Goal: Task Accomplishment & Management: Complete application form

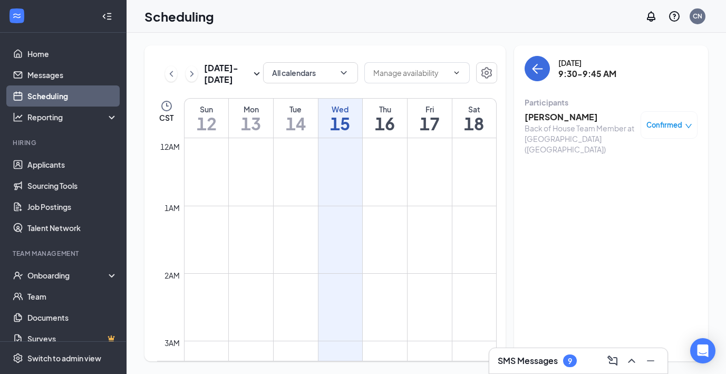
scroll to position [518, 0]
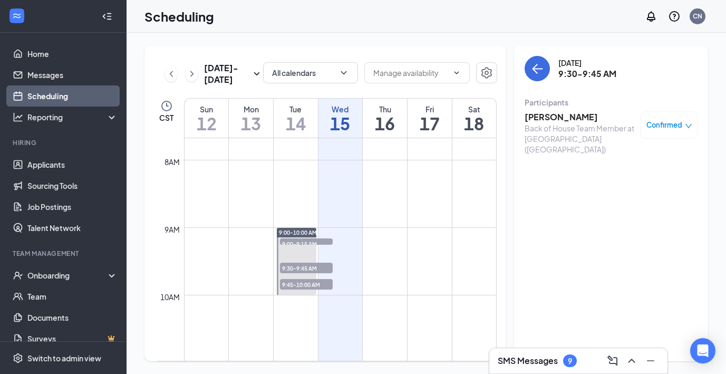
click at [465, 150] on td at bounding box center [340, 151] width 313 height 17
click at [91, 281] on div "Onboarding" at bounding box center [63, 275] width 127 height 21
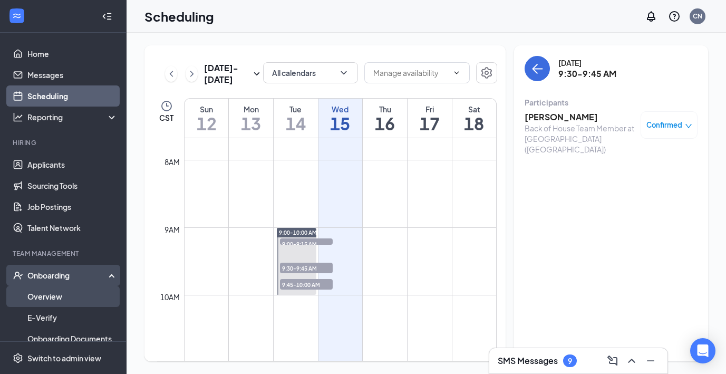
click at [92, 296] on link "Overview" at bounding box center [72, 296] width 90 height 21
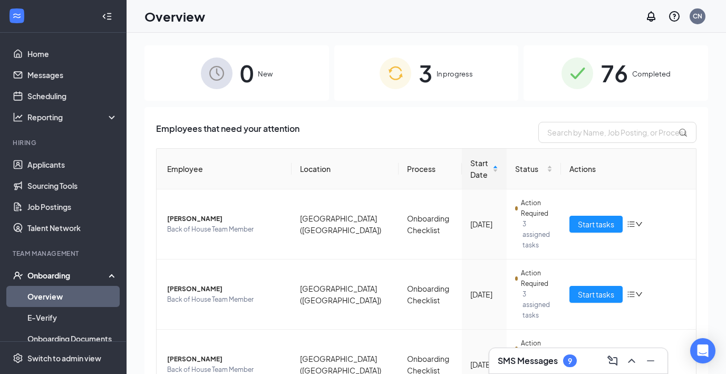
click at [92, 296] on link "Overview" at bounding box center [72, 296] width 90 height 21
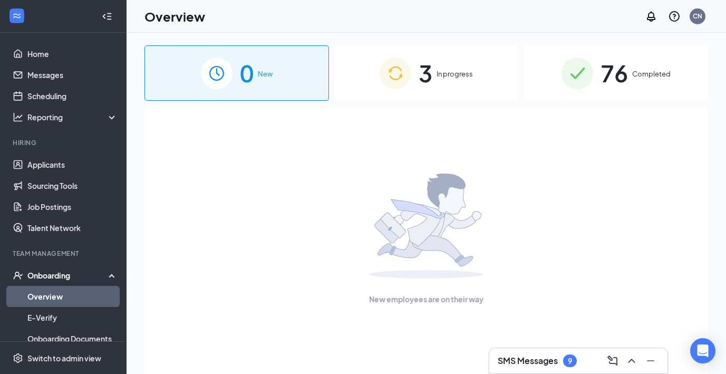
click at [92, 296] on link "Overview" at bounding box center [72, 296] width 90 height 21
click at [420, 73] on span "3" at bounding box center [426, 73] width 14 height 36
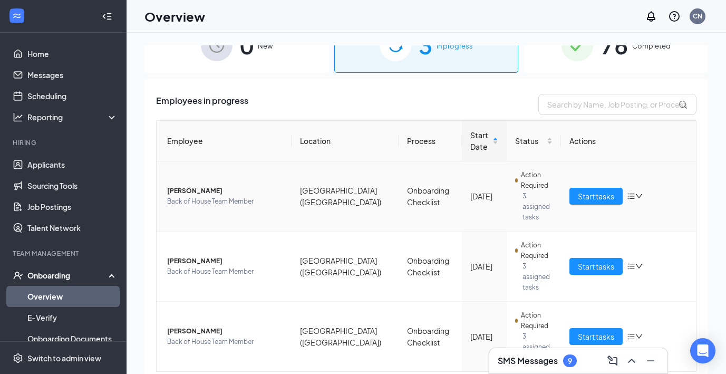
scroll to position [30, 0]
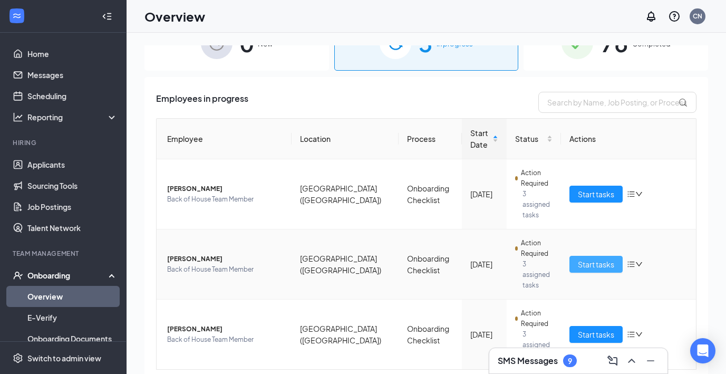
click at [587, 258] on span "Start tasks" at bounding box center [596, 264] width 36 height 12
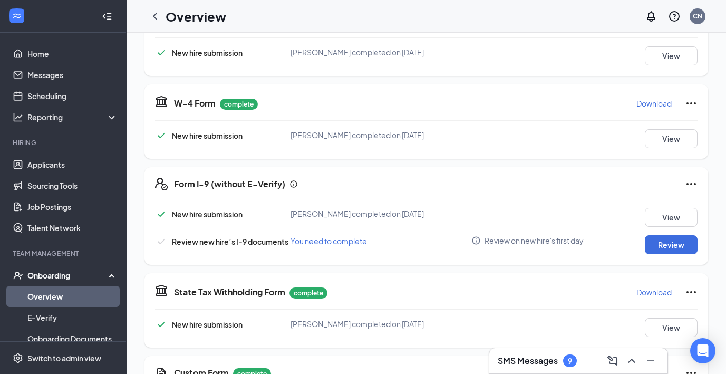
scroll to position [266, 0]
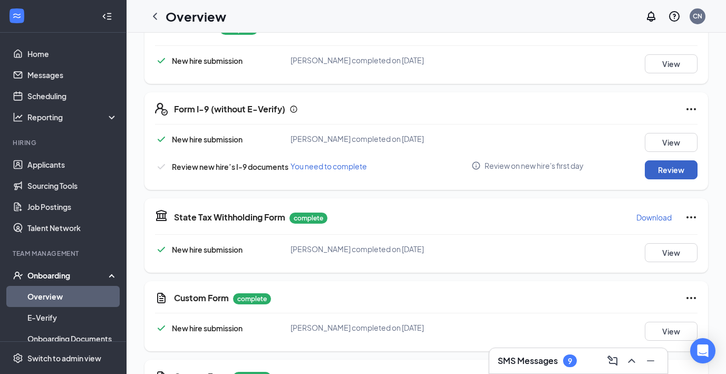
click at [666, 164] on button "Review" at bounding box center [671, 169] width 53 height 19
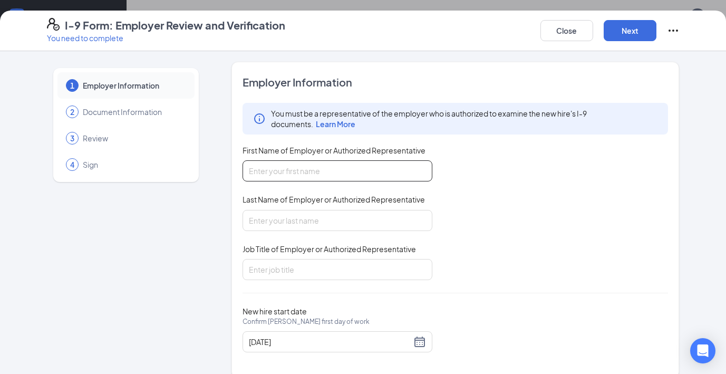
click at [361, 177] on input "First Name of Employer or Authorized Representative" at bounding box center [337, 170] width 190 height 21
type input "Crystal"
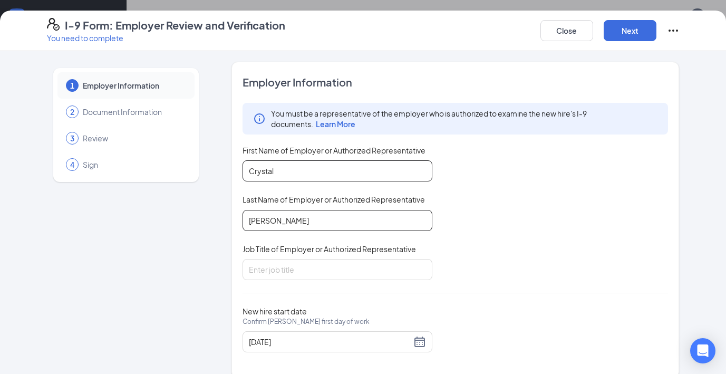
type input "[PERSON_NAME]"
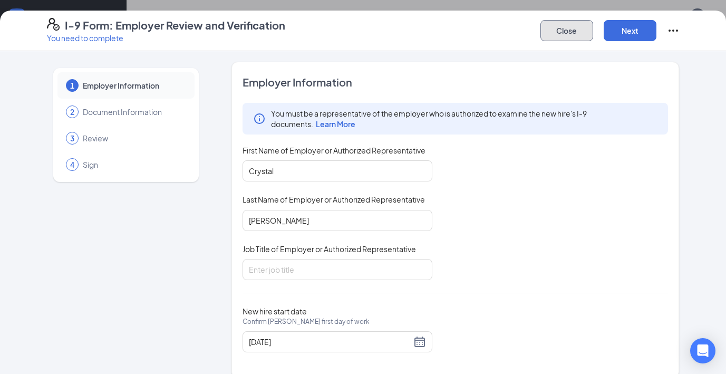
click at [568, 29] on button "Close" at bounding box center [566, 30] width 53 height 21
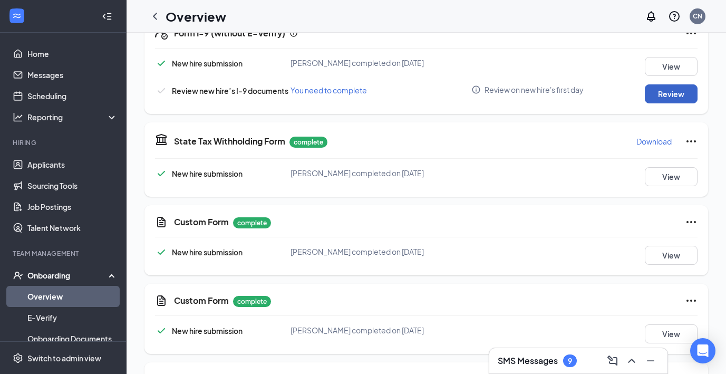
scroll to position [335, 0]
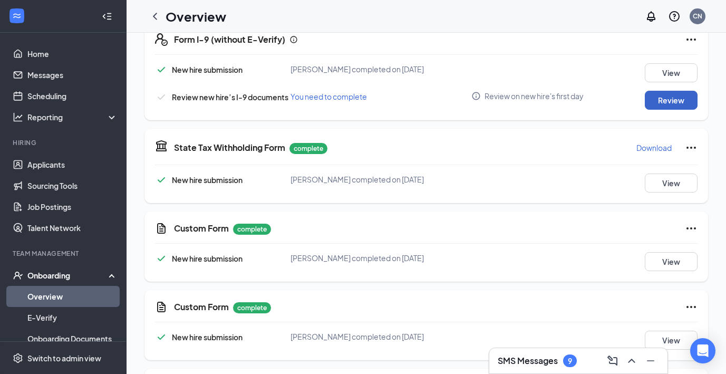
click at [669, 103] on button "Review" at bounding box center [671, 100] width 53 height 19
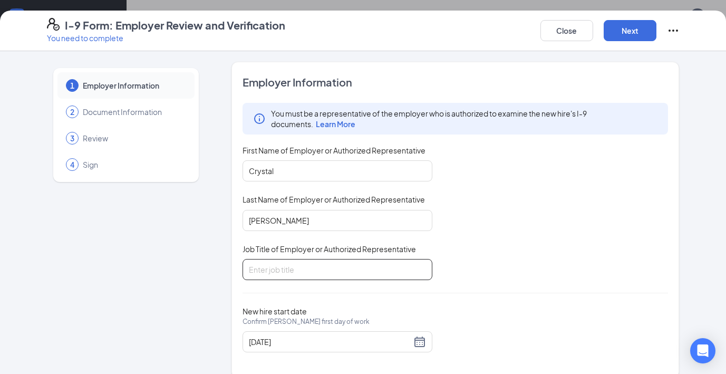
click at [289, 266] on input "Job Title of Employer or Authorized Representative" at bounding box center [337, 269] width 190 height 21
type input "HR"
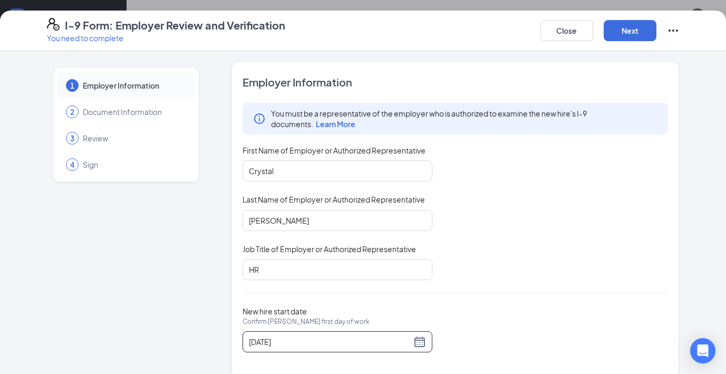
scroll to position [15, 0]
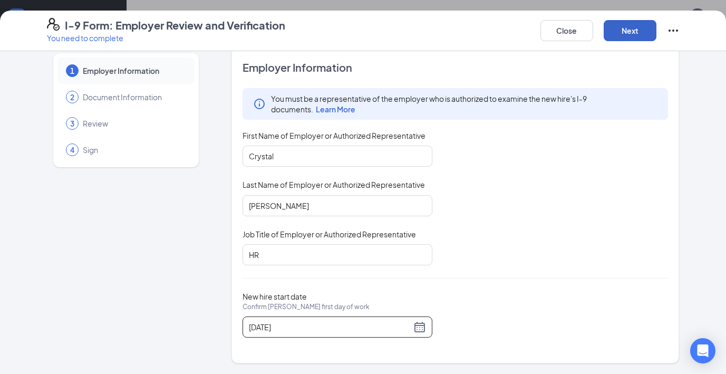
click at [640, 27] on button "Next" at bounding box center [630, 30] width 53 height 21
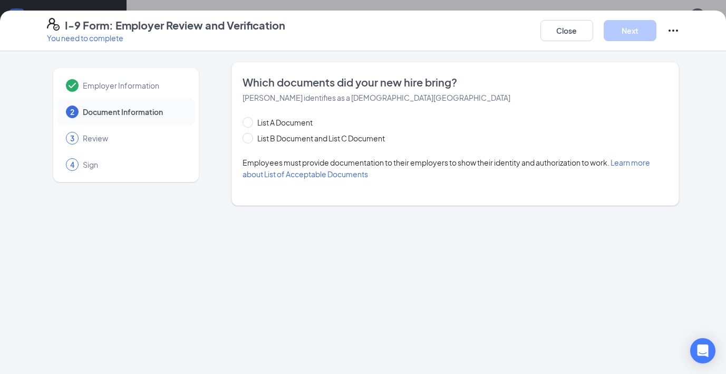
scroll to position [0, 0]
click at [257, 136] on span "List B Document and List C Document" at bounding box center [321, 138] width 136 height 12
click at [250, 136] on input "List B Document and List C Document" at bounding box center [245, 136] width 7 height 7
radio input "true"
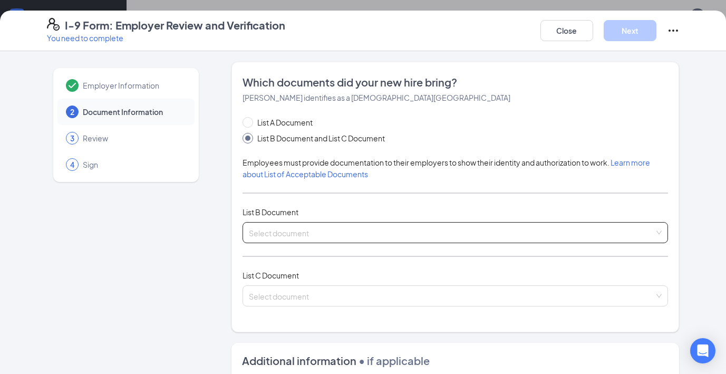
click at [296, 235] on input "search" at bounding box center [452, 230] width 406 height 16
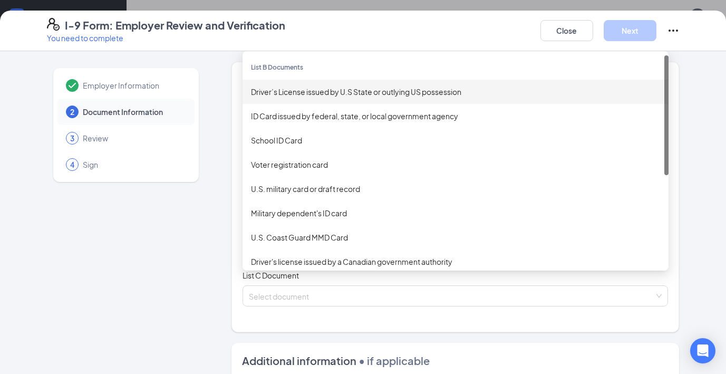
click at [332, 98] on div "Driver’s License issued by U.S State or outlying US possession" at bounding box center [455, 92] width 426 height 24
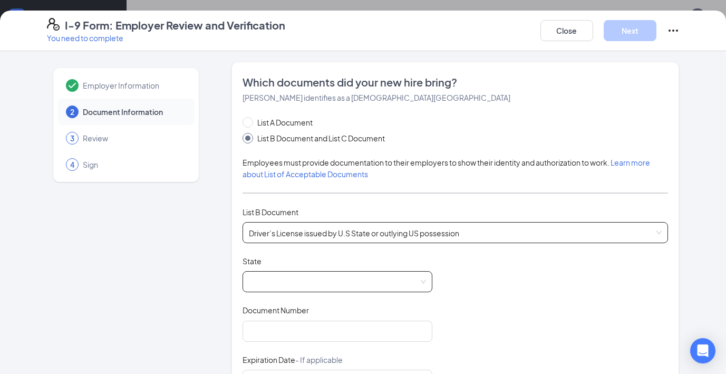
scroll to position [26, 0]
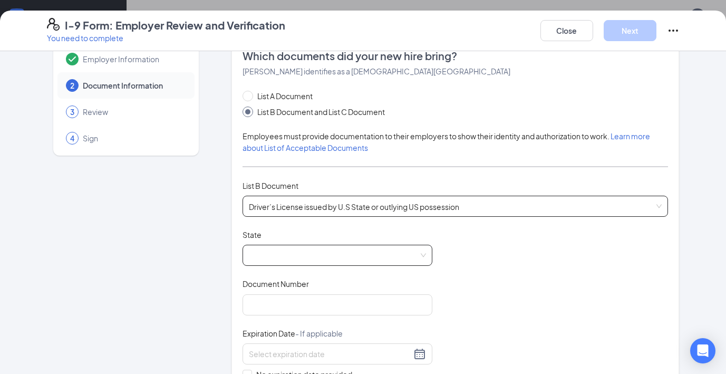
click at [316, 252] on span at bounding box center [337, 255] width 177 height 20
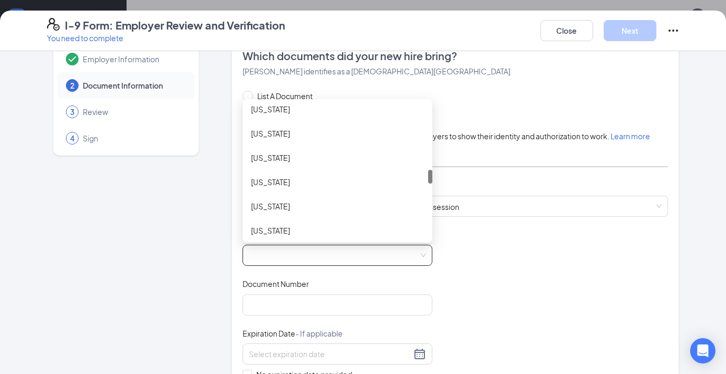
scroll to position [636, 0]
click at [279, 138] on div "[US_STATE]" at bounding box center [337, 135] width 173 height 12
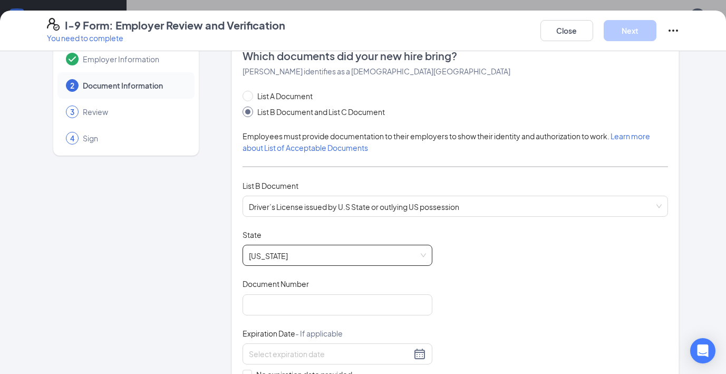
scroll to position [73, 0]
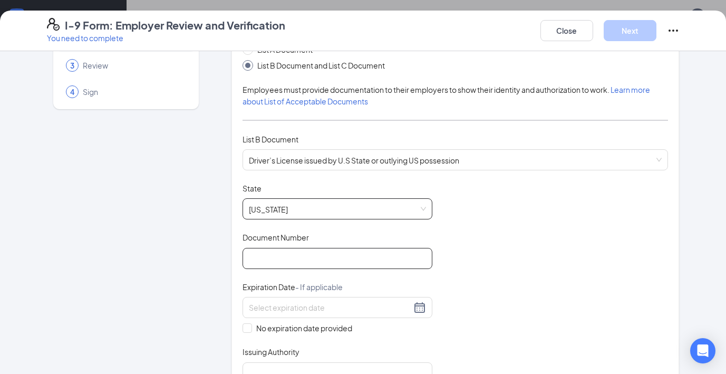
click at [336, 260] on input "Document Number" at bounding box center [337, 258] width 190 height 21
type input "201C356021"
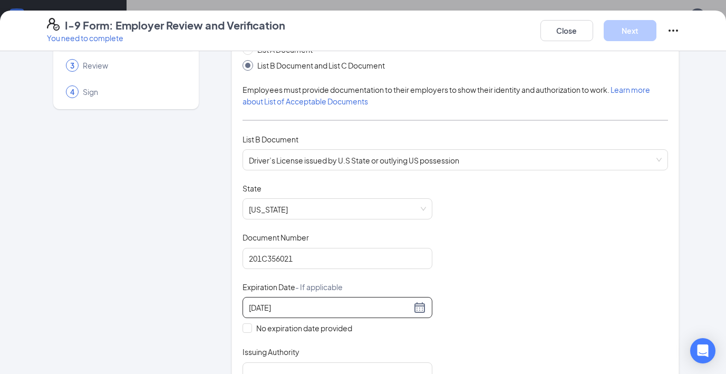
scroll to position [124, 0]
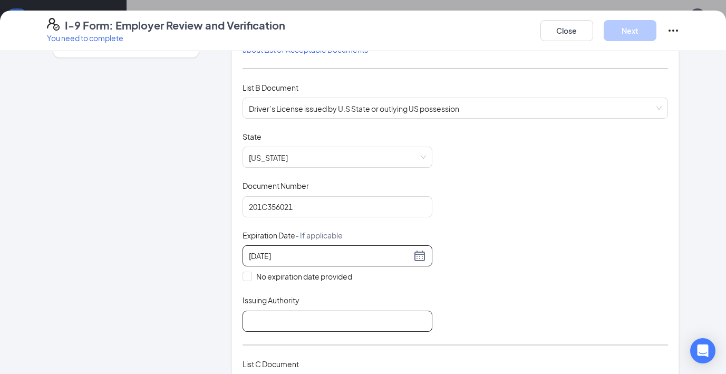
type input "[DATE]"
click at [276, 322] on input "Issuing Authority" at bounding box center [337, 320] width 190 height 21
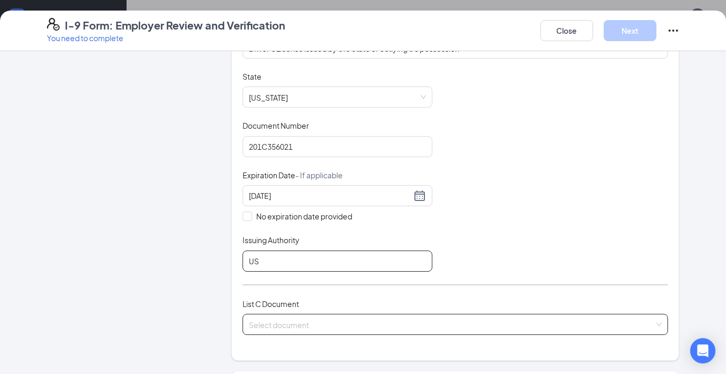
type input "US"
click at [323, 326] on input "search" at bounding box center [452, 322] width 406 height 16
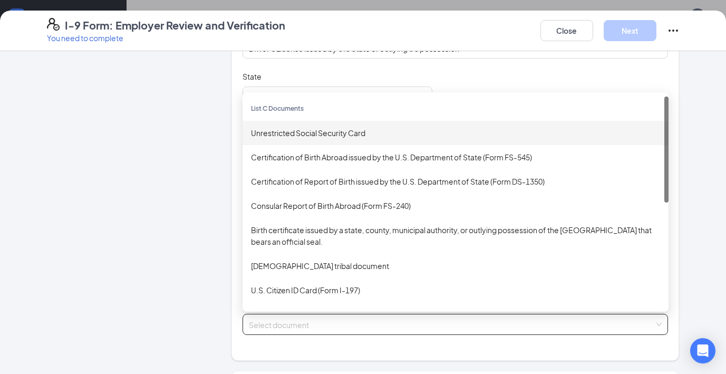
click at [315, 133] on div "Unrestricted Social Security Card" at bounding box center [455, 133] width 409 height 12
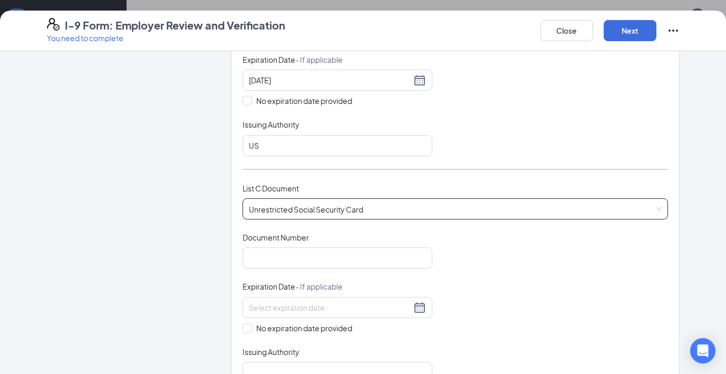
scroll to position [304, 0]
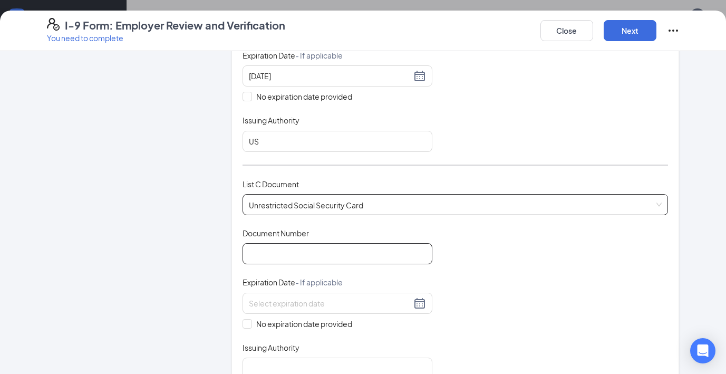
click at [336, 256] on input "Document Number" at bounding box center [337, 253] width 190 height 21
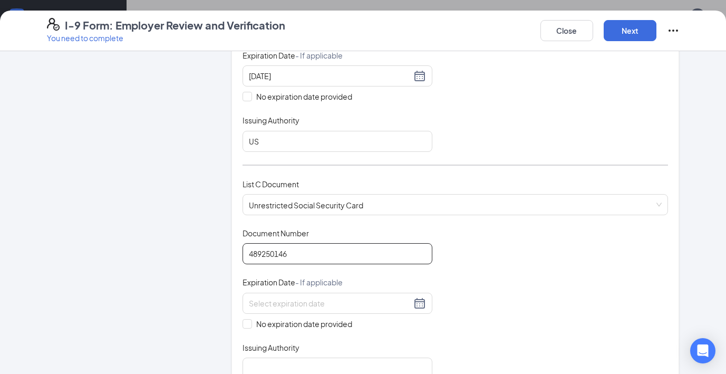
type input "489250146"
click at [249, 322] on input "No expiration date provided" at bounding box center [245, 322] width 7 height 7
checkbox input "true"
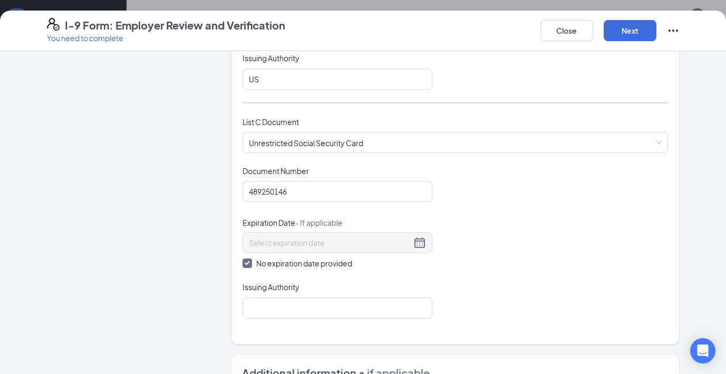
scroll to position [406, 0]
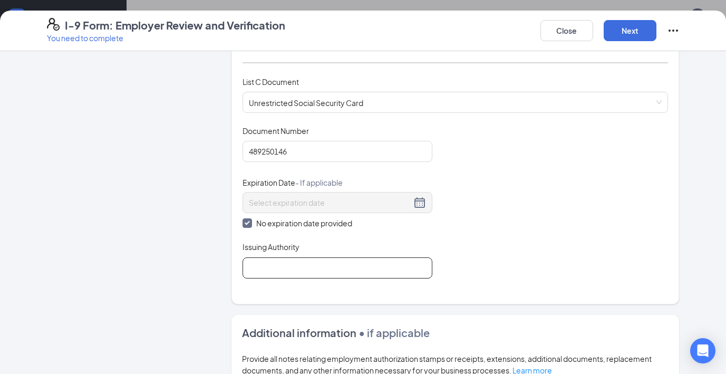
click at [288, 268] on input "Issuing Authority" at bounding box center [337, 267] width 190 height 21
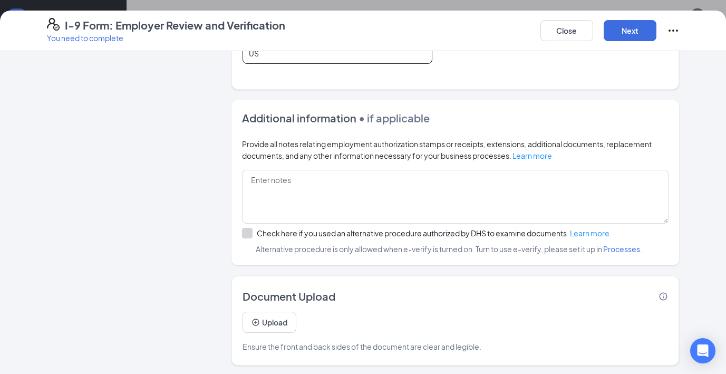
scroll to position [623, 0]
type input "US"
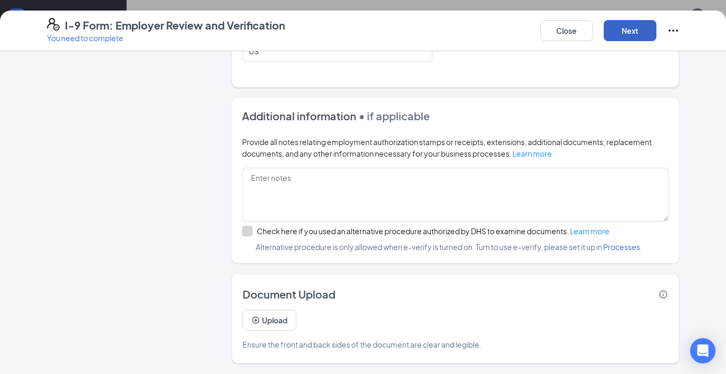
click at [639, 26] on button "Next" at bounding box center [630, 30] width 53 height 21
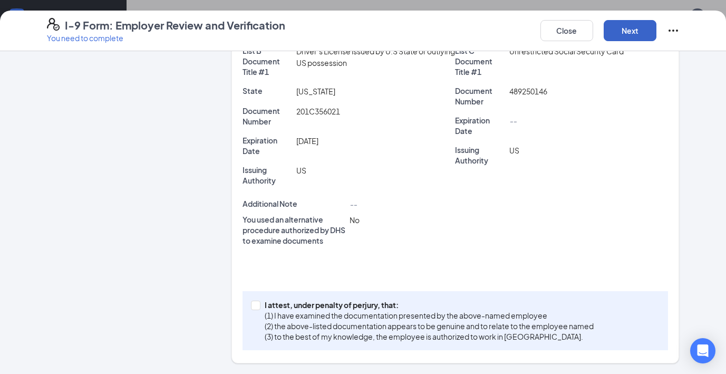
scroll to position [243, 0]
click at [258, 304] on span at bounding box center [255, 304] width 9 height 9
click at [258, 304] on input "I attest, under penalty of [PERSON_NAME], that: (1) I have examined the documen…" at bounding box center [254, 303] width 7 height 7
checkbox input "true"
click at [625, 28] on button "Next" at bounding box center [630, 30] width 53 height 21
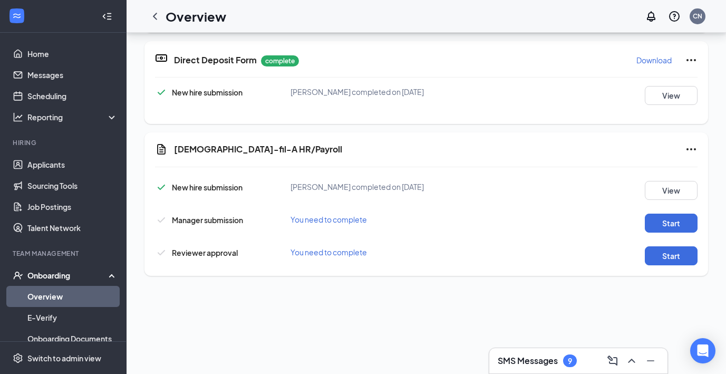
scroll to position [285, 0]
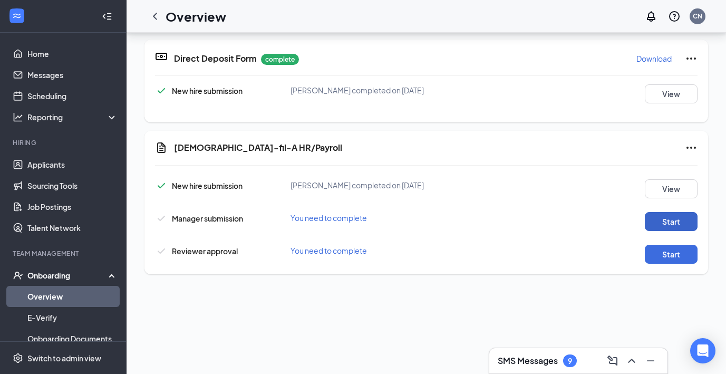
click at [680, 220] on button "Start" at bounding box center [671, 221] width 53 height 19
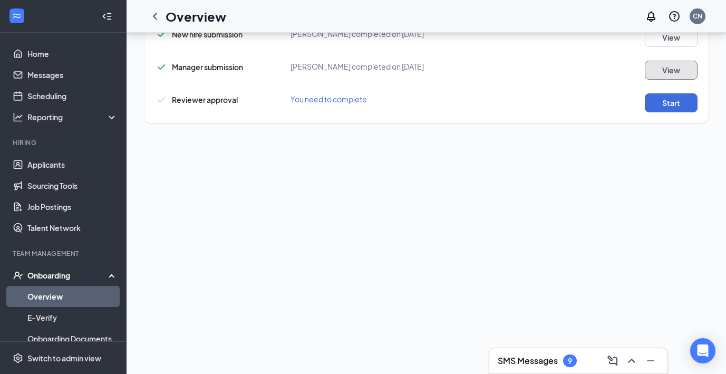
scroll to position [224, 0]
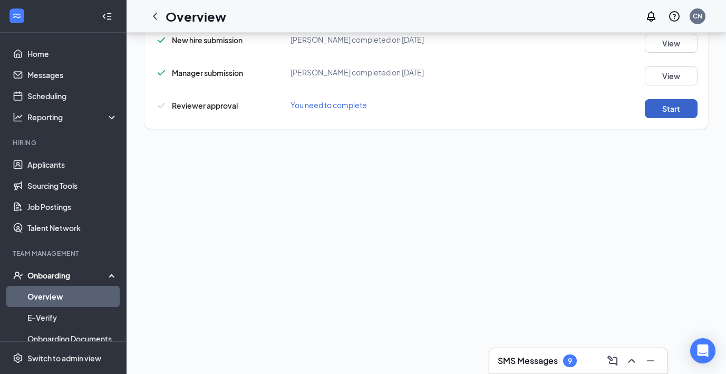
click at [676, 103] on button "Start" at bounding box center [671, 108] width 53 height 19
click at [70, 281] on div "Onboarding" at bounding box center [63, 275] width 127 height 21
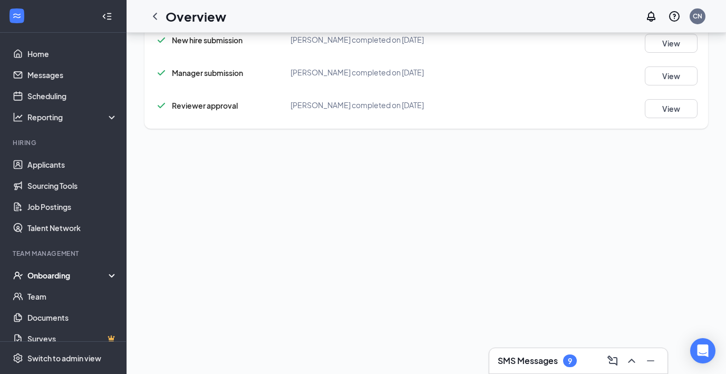
click at [79, 273] on div "Onboarding" at bounding box center [67, 275] width 81 height 11
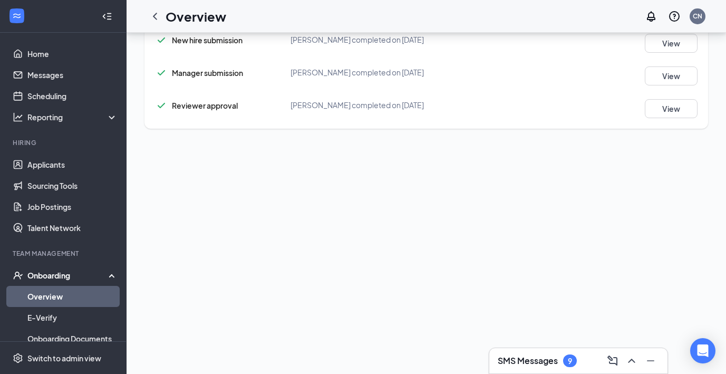
click at [80, 278] on div "Onboarding" at bounding box center [67, 275] width 81 height 11
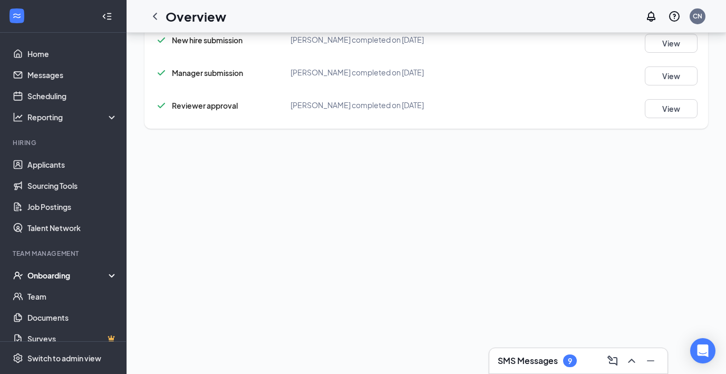
click at [81, 276] on div "Onboarding" at bounding box center [67, 275] width 81 height 11
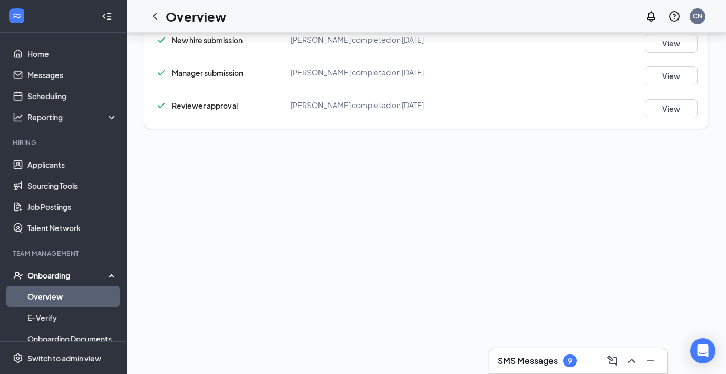
click at [79, 297] on link "Overview" at bounding box center [72, 296] width 90 height 21
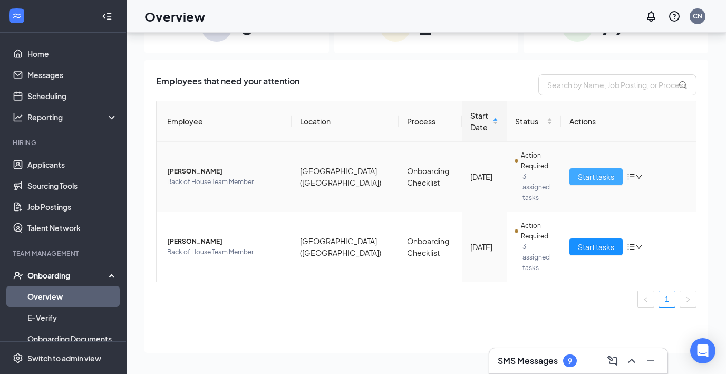
click at [591, 173] on span "Start tasks" at bounding box center [596, 177] width 36 height 12
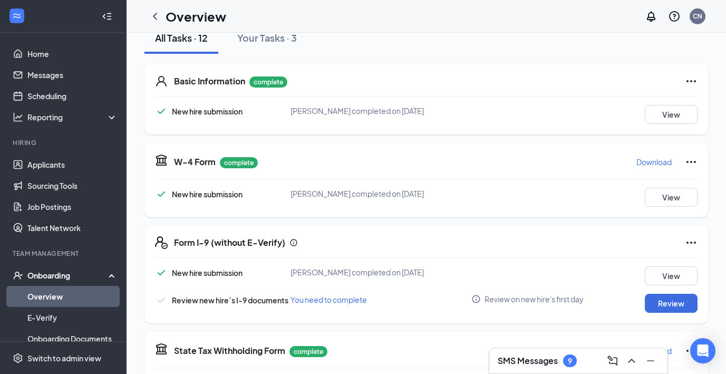
scroll to position [162, 0]
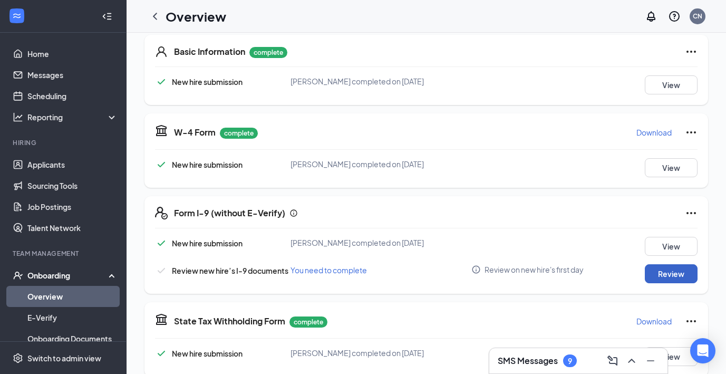
click at [654, 274] on button "Review" at bounding box center [671, 273] width 53 height 19
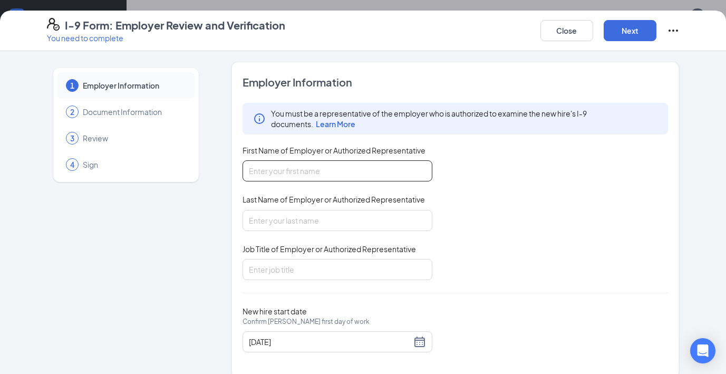
click at [355, 169] on input "First Name of Employer or Authorized Representative" at bounding box center [337, 170] width 190 height 21
type input "Crystal"
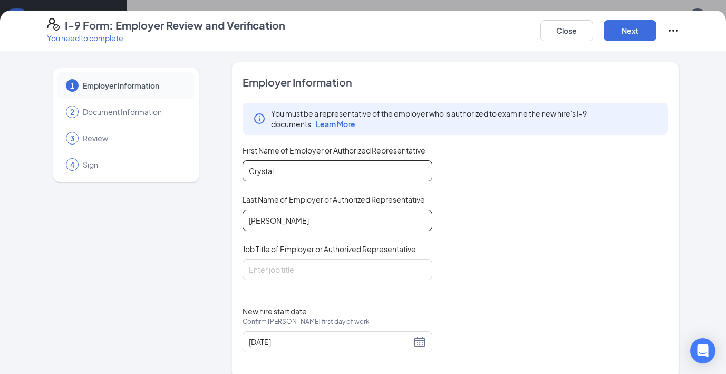
type input "[PERSON_NAME]"
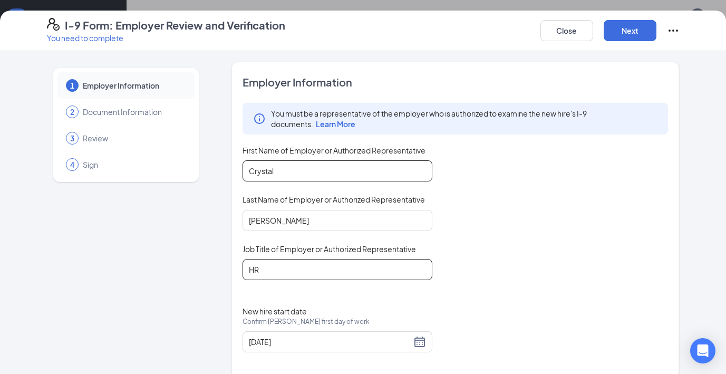
type input "HR"
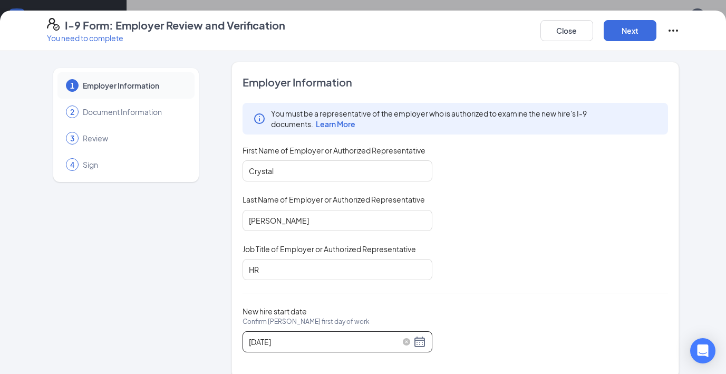
click at [422, 340] on div "[DATE]" at bounding box center [337, 341] width 177 height 13
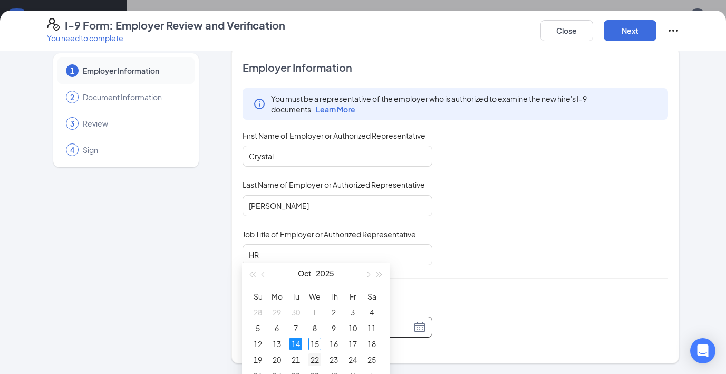
scroll to position [92, 0]
type input "[DATE]"
click at [316, 346] on div "15" at bounding box center [314, 343] width 13 height 13
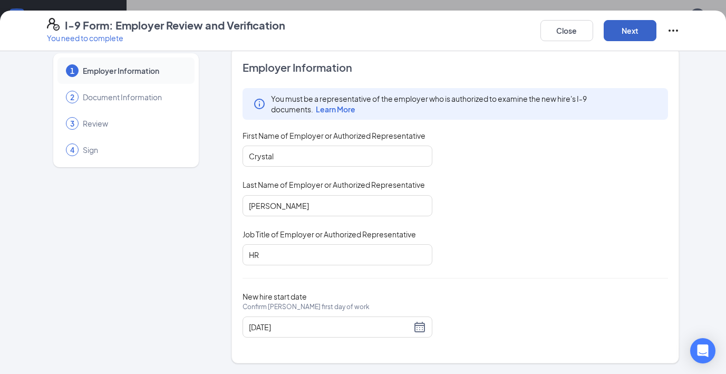
click at [643, 32] on button "Next" at bounding box center [630, 30] width 53 height 21
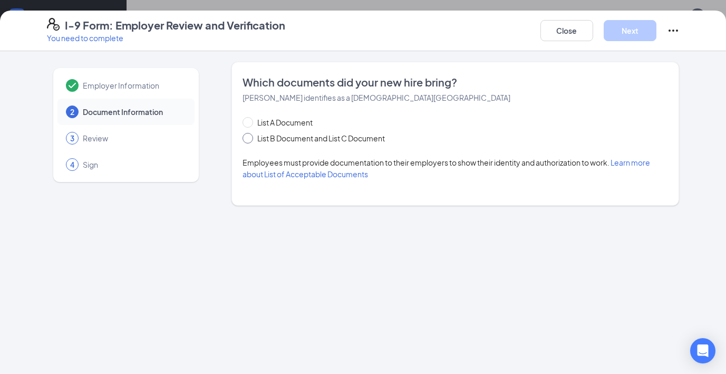
click at [248, 138] on input "List B Document and List C Document" at bounding box center [245, 136] width 7 height 7
radio input "true"
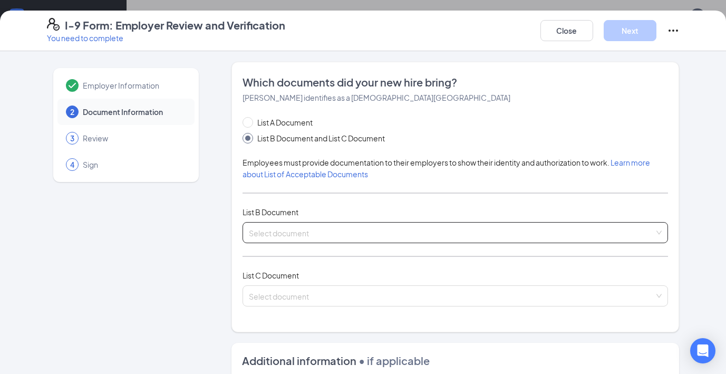
click at [287, 238] on span at bounding box center [452, 232] width 406 height 20
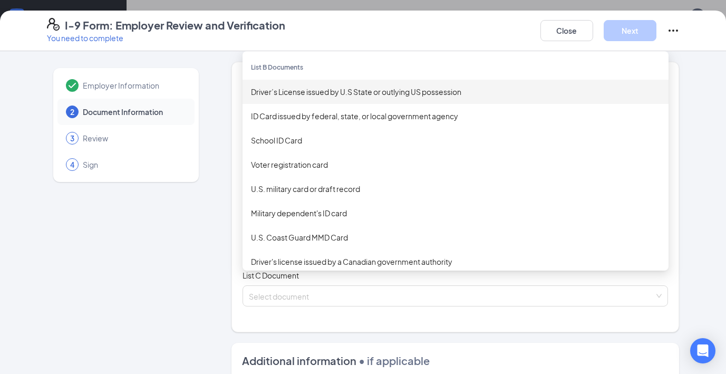
click at [368, 90] on div "Driver’s License issued by U.S State or outlying US possession" at bounding box center [455, 92] width 409 height 12
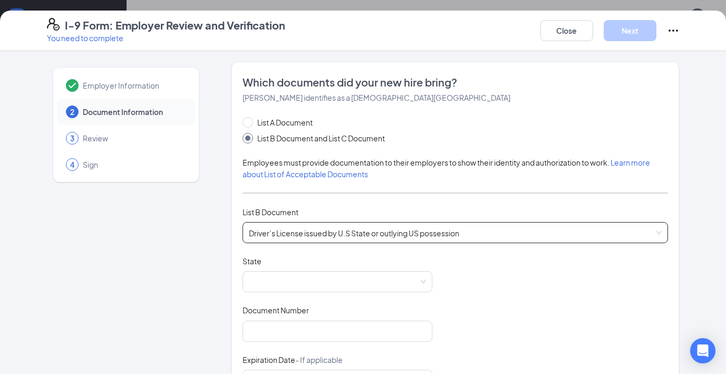
scroll to position [30, 0]
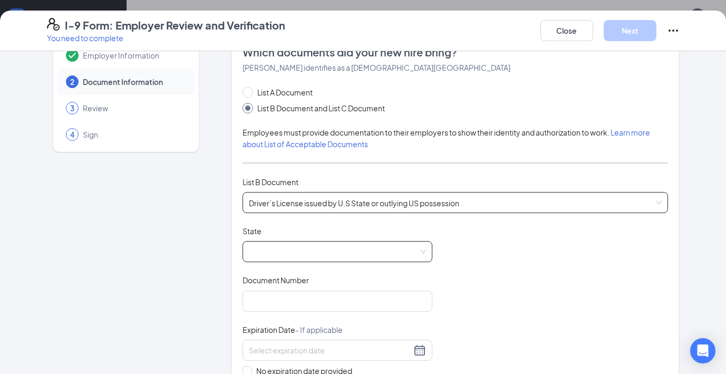
click at [369, 253] on span at bounding box center [337, 251] width 177 height 20
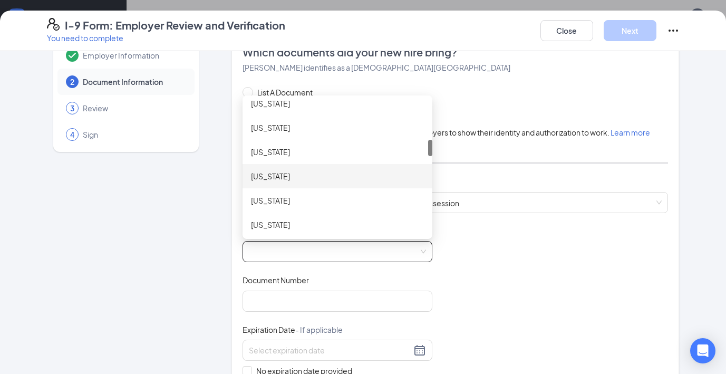
scroll to position [324, 0]
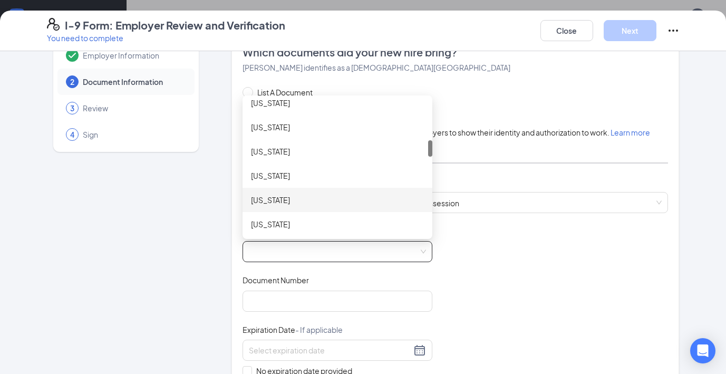
click at [277, 203] on div "[US_STATE]" at bounding box center [337, 200] width 173 height 12
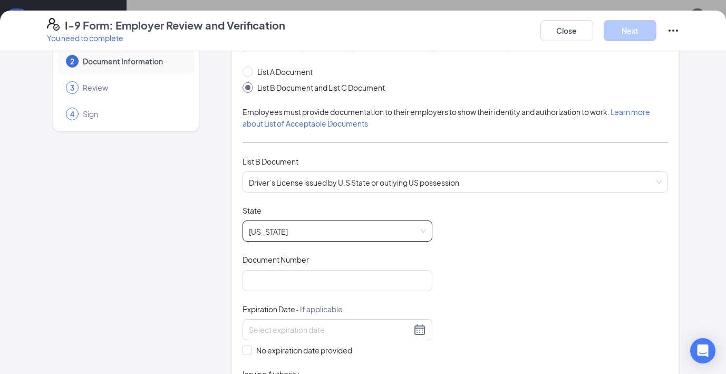
scroll to position [67, 0]
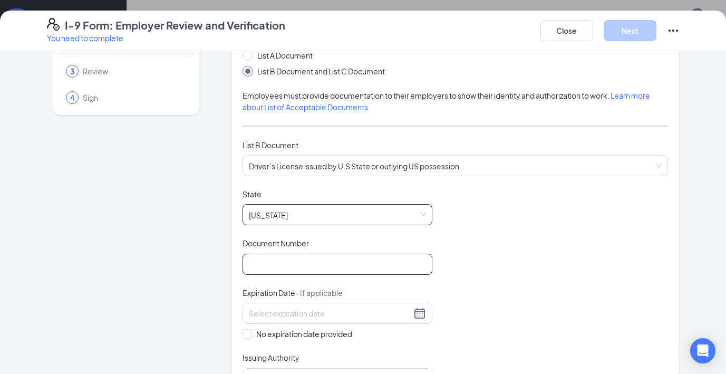
click at [306, 265] on input "Document Number" at bounding box center [337, 264] width 190 height 21
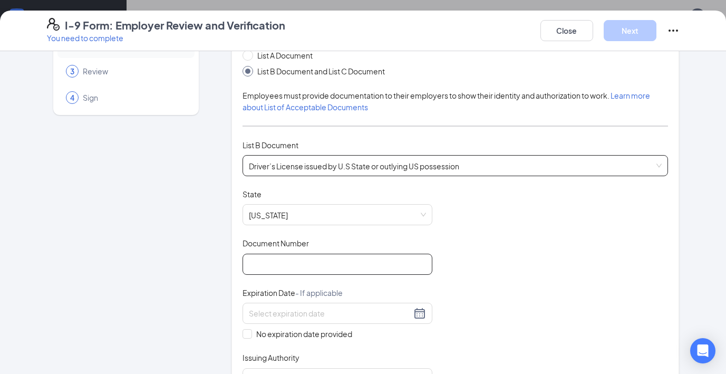
click at [450, 167] on div "Driver’s License issued by U.S State or outlying [DEMOGRAPHIC_DATA] possession …" at bounding box center [455, 165] width 426 height 21
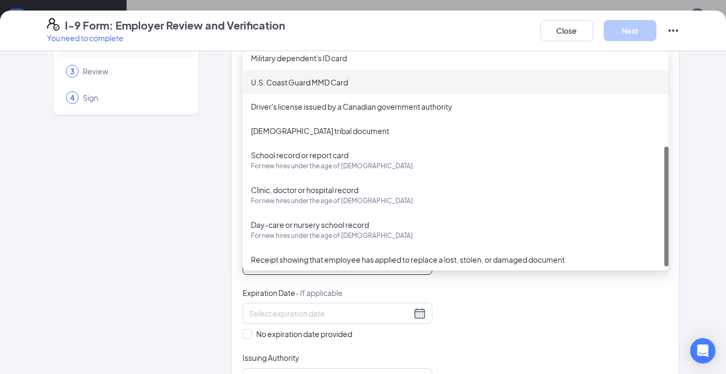
scroll to position [160, 0]
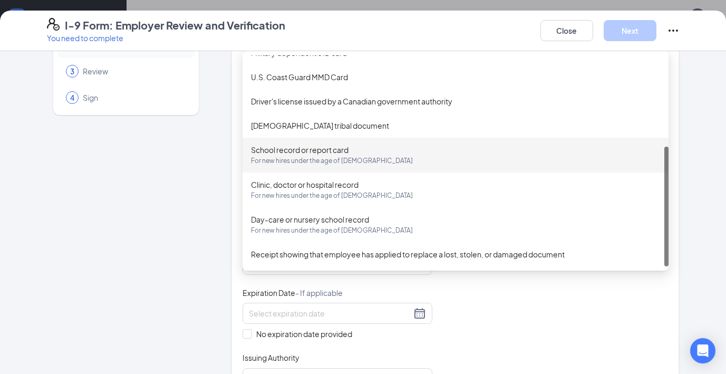
click at [216, 200] on div "Employer Information 2 Document Information 3 Review 4 Sign Which documents did…" at bounding box center [363, 374] width 633 height 759
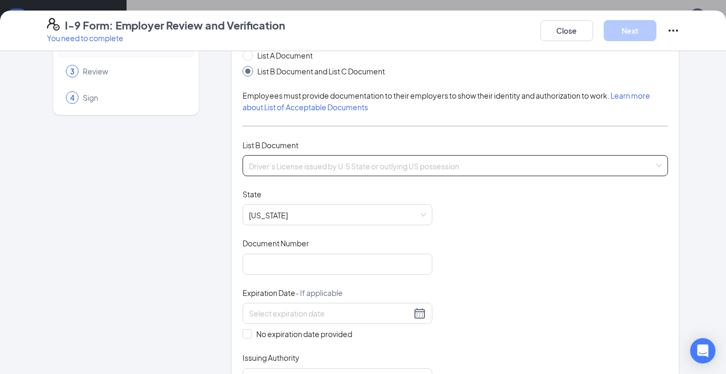
click at [353, 157] on div "Driver’s License issued by U.S State or outlying US possession Driver’s License…" at bounding box center [455, 165] width 426 height 21
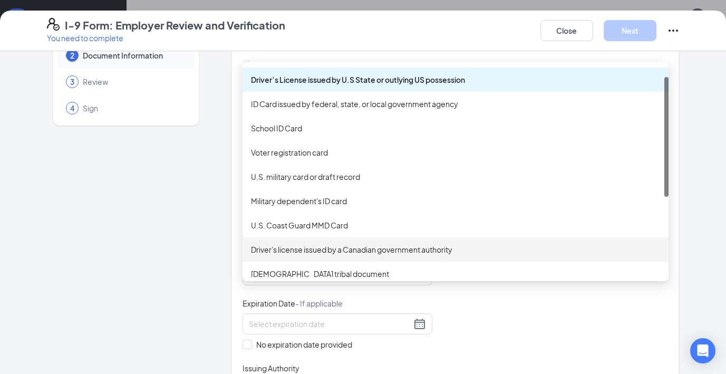
scroll to position [23, 0]
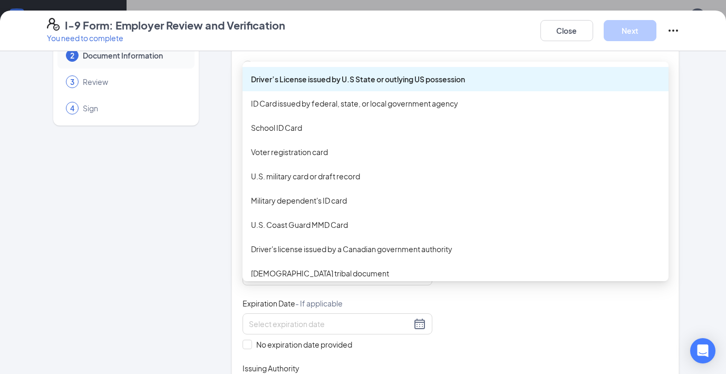
click at [363, 80] on div "Driver’s License issued by U.S State or outlying US possession" at bounding box center [455, 79] width 409 height 12
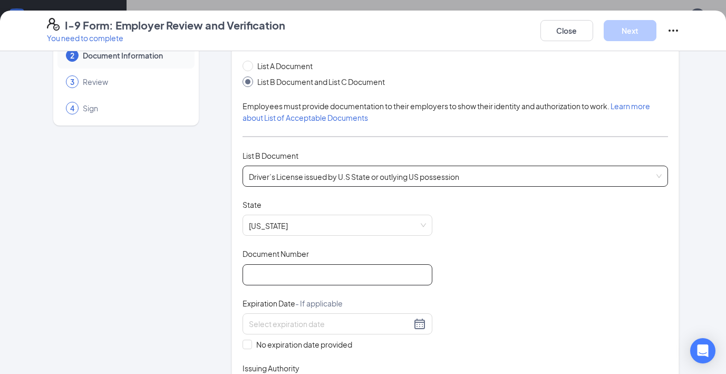
click at [306, 277] on input "Document Number" at bounding box center [337, 274] width 190 height 21
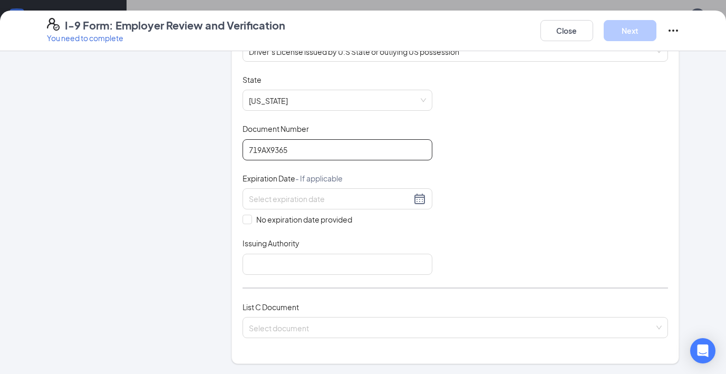
scroll to position [182, 0]
type input "719AX9365"
click at [288, 201] on input at bounding box center [330, 198] width 162 height 12
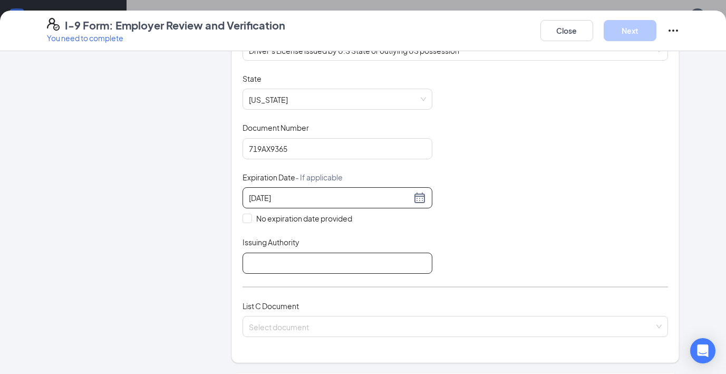
type input "[DATE]"
click at [280, 260] on input "Issuing Authority" at bounding box center [337, 262] width 190 height 21
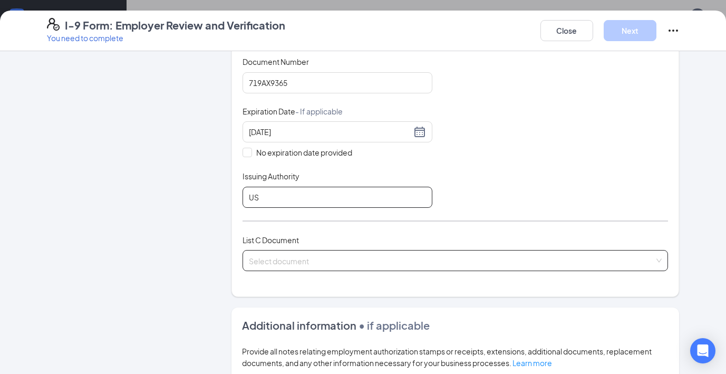
click at [350, 267] on span at bounding box center [452, 260] width 406 height 20
type input "US"
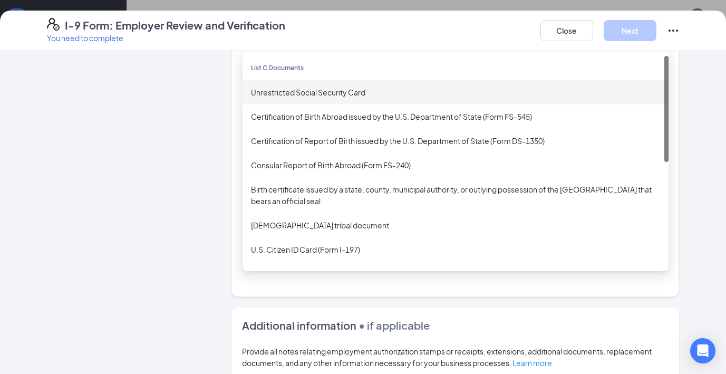
click at [363, 92] on div "Unrestricted Social Security Card" at bounding box center [455, 92] width 409 height 12
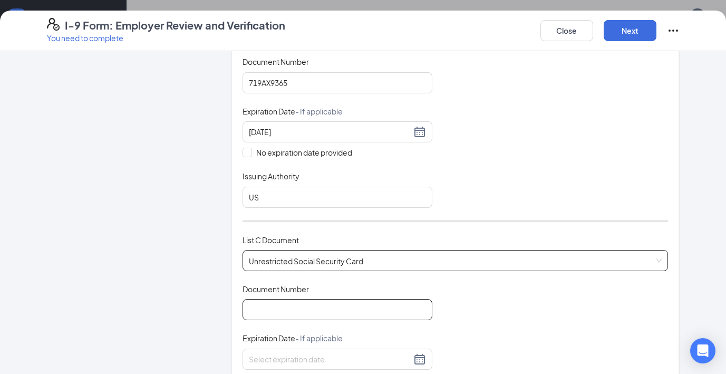
click at [293, 311] on input "Document Number" at bounding box center [337, 309] width 190 height 21
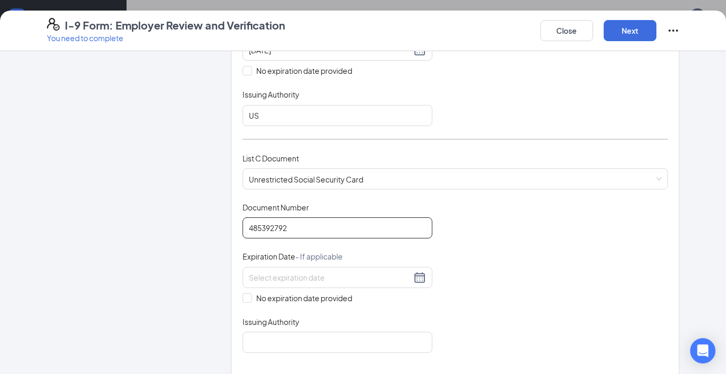
scroll to position [350, 0]
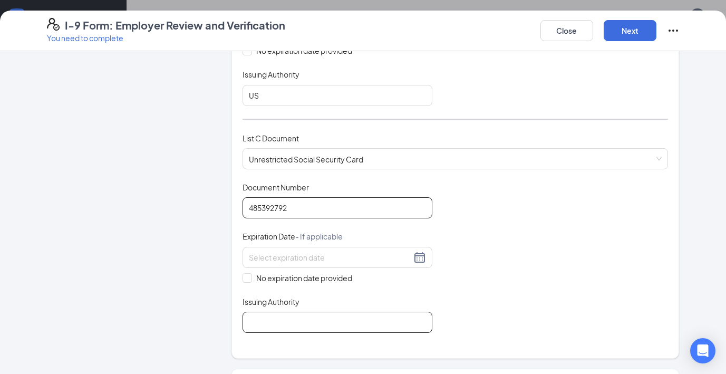
type input "485392792"
click at [300, 317] on input "Issuing Authority" at bounding box center [337, 322] width 190 height 21
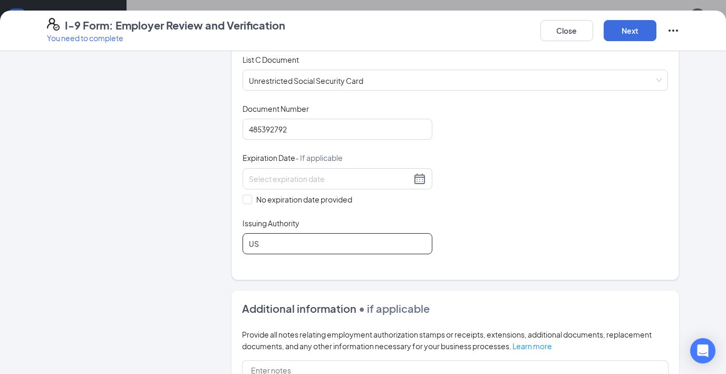
scroll to position [430, 0]
type input "US"
click at [248, 200] on input "No expiration date provided" at bounding box center [245, 196] width 7 height 7
checkbox input "true"
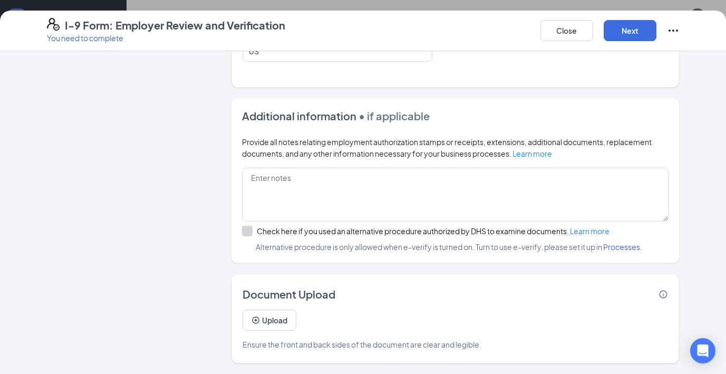
scroll to position [614, 0]
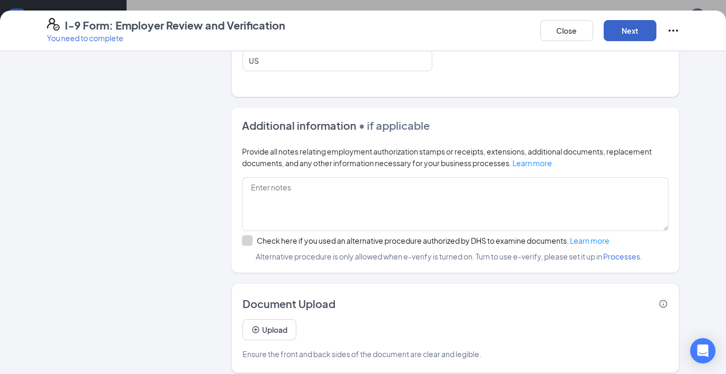
click at [626, 32] on button "Next" at bounding box center [630, 30] width 53 height 21
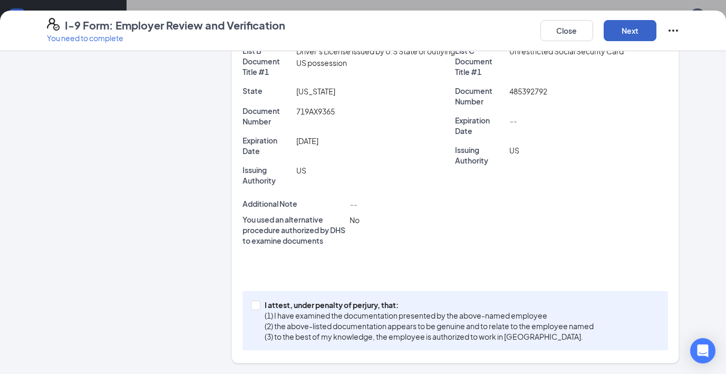
scroll to position [243, 0]
click at [257, 306] on input "I attest, under penalty of [PERSON_NAME], that: (1) I have examined the documen…" at bounding box center [254, 303] width 7 height 7
checkbox input "true"
click at [625, 34] on button "Next" at bounding box center [630, 30] width 53 height 21
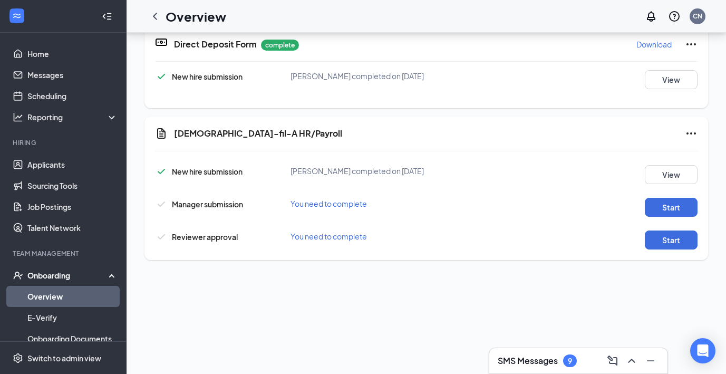
scroll to position [300, 0]
click at [685, 207] on button "Start" at bounding box center [671, 206] width 53 height 19
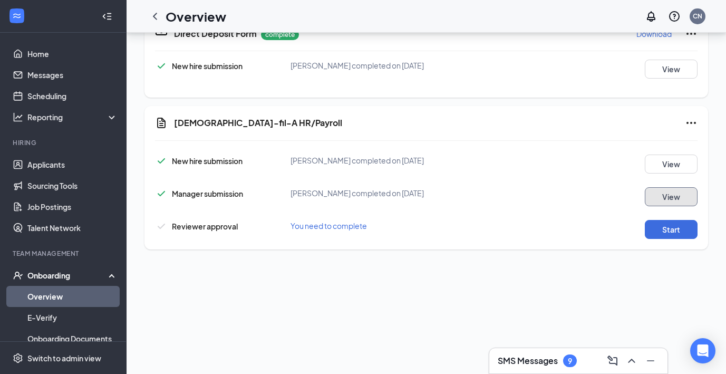
scroll to position [318, 0]
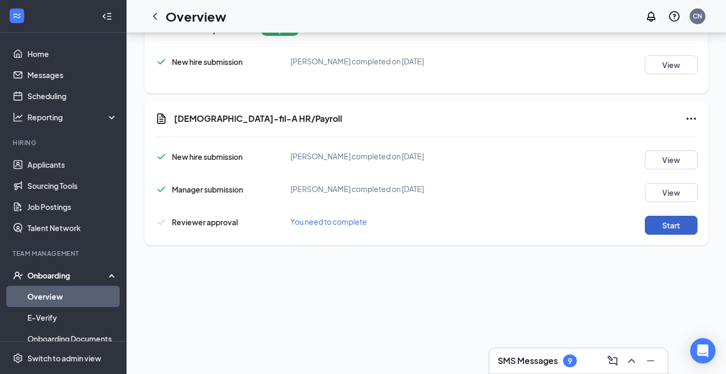
click at [672, 227] on button "Start" at bounding box center [671, 225] width 53 height 19
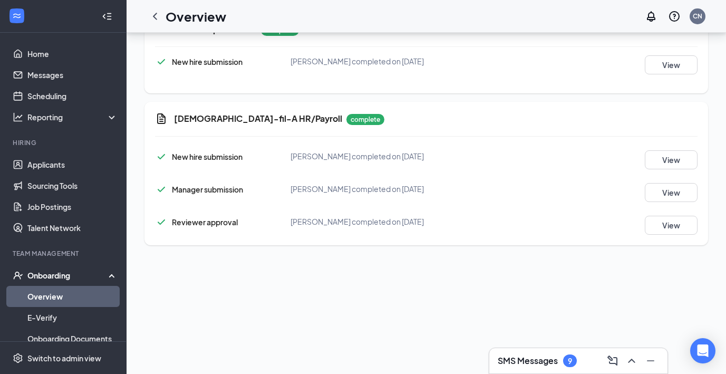
click at [591, 294] on div "SMS Messages 9 [PERSON_NAME] Back of House Team Member · [GEOGRAPHIC_DATA] (IA)…" at bounding box center [426, 223] width 599 height 1018
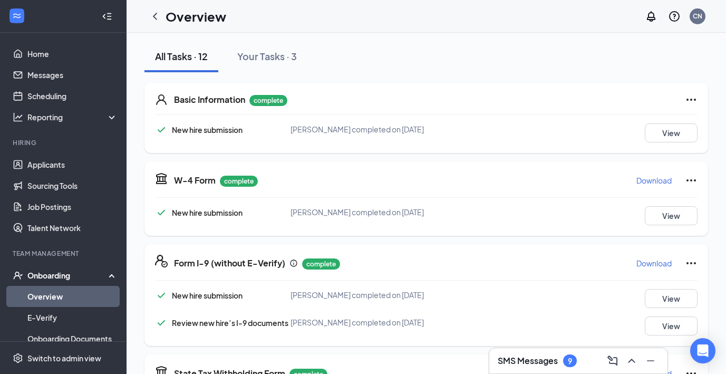
scroll to position [0, 0]
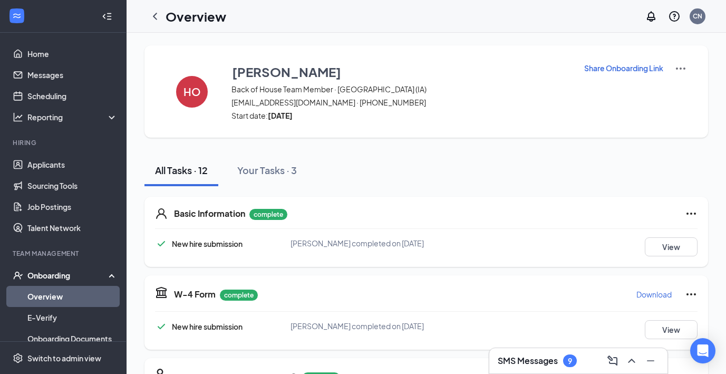
click at [46, 268] on div "Onboarding" at bounding box center [63, 275] width 127 height 21
